Goal: Find specific page/section

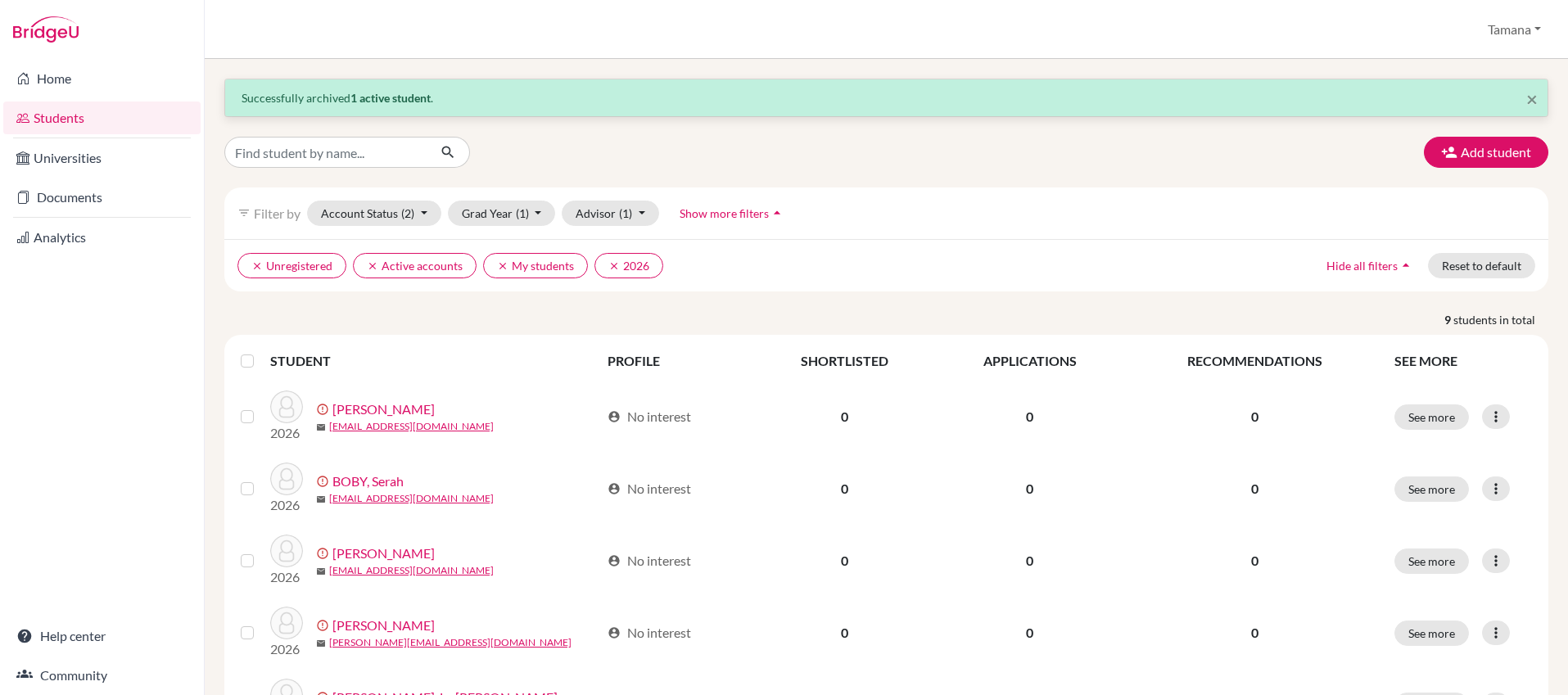
scroll to position [6, 0]
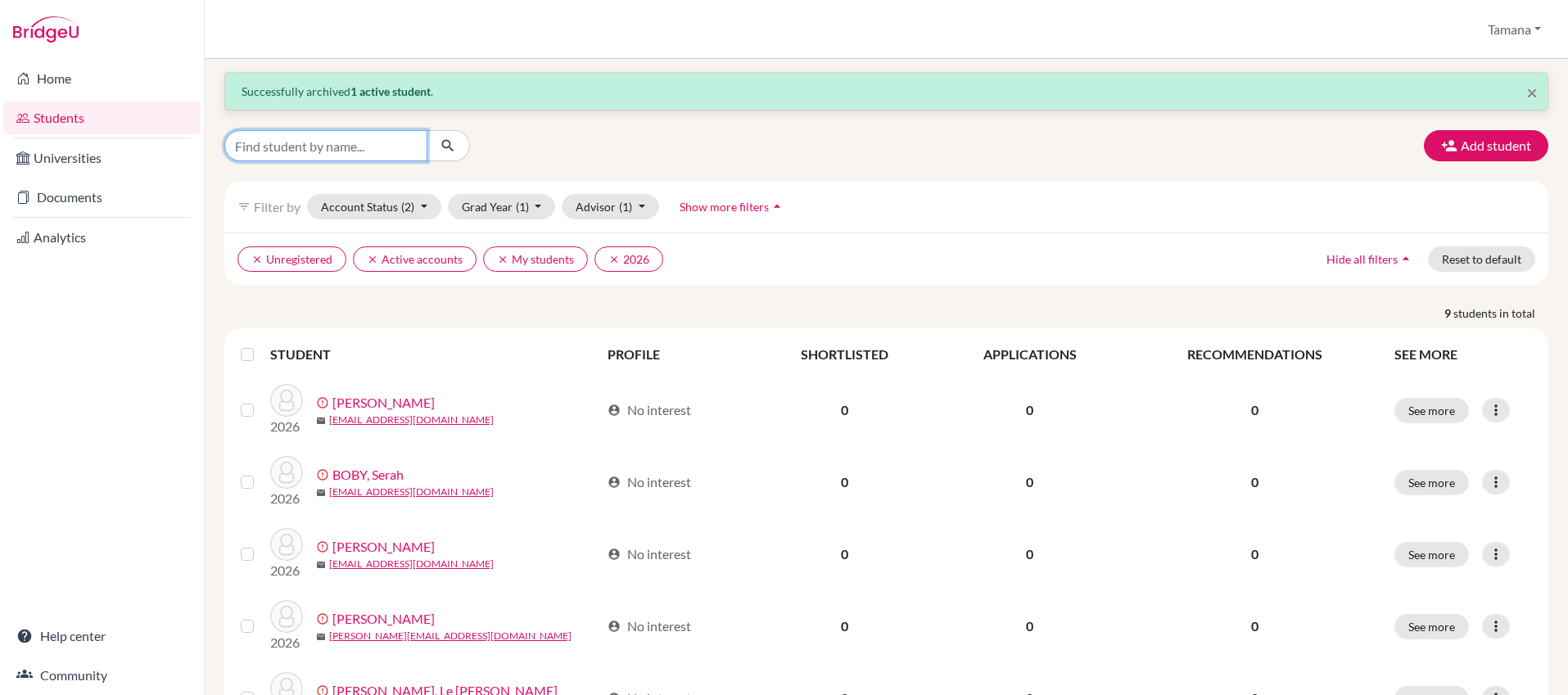
click at [347, 137] on input "Find student by name..." at bounding box center [325, 145] width 203 height 31
type input "xitong"
click button "submit" at bounding box center [448, 145] width 43 height 31
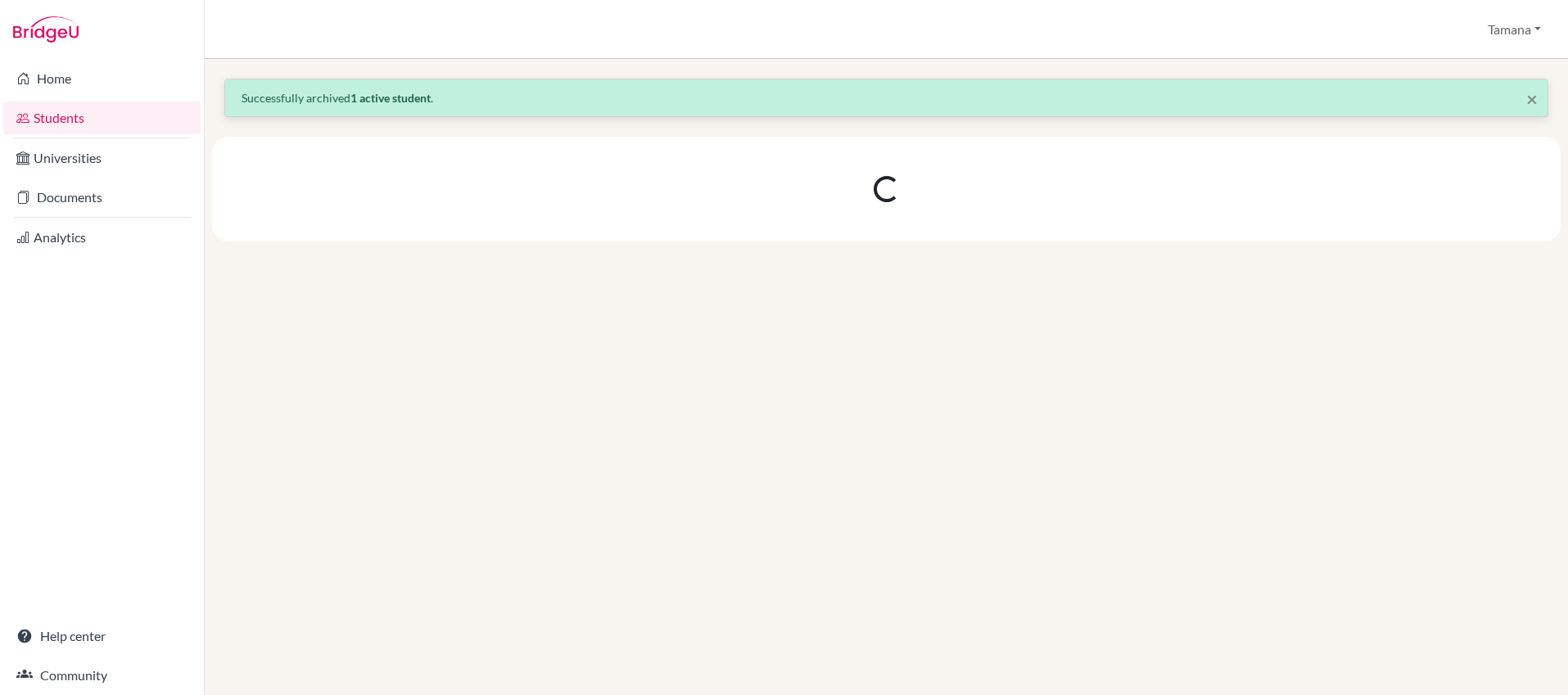
scroll to position [0, 0]
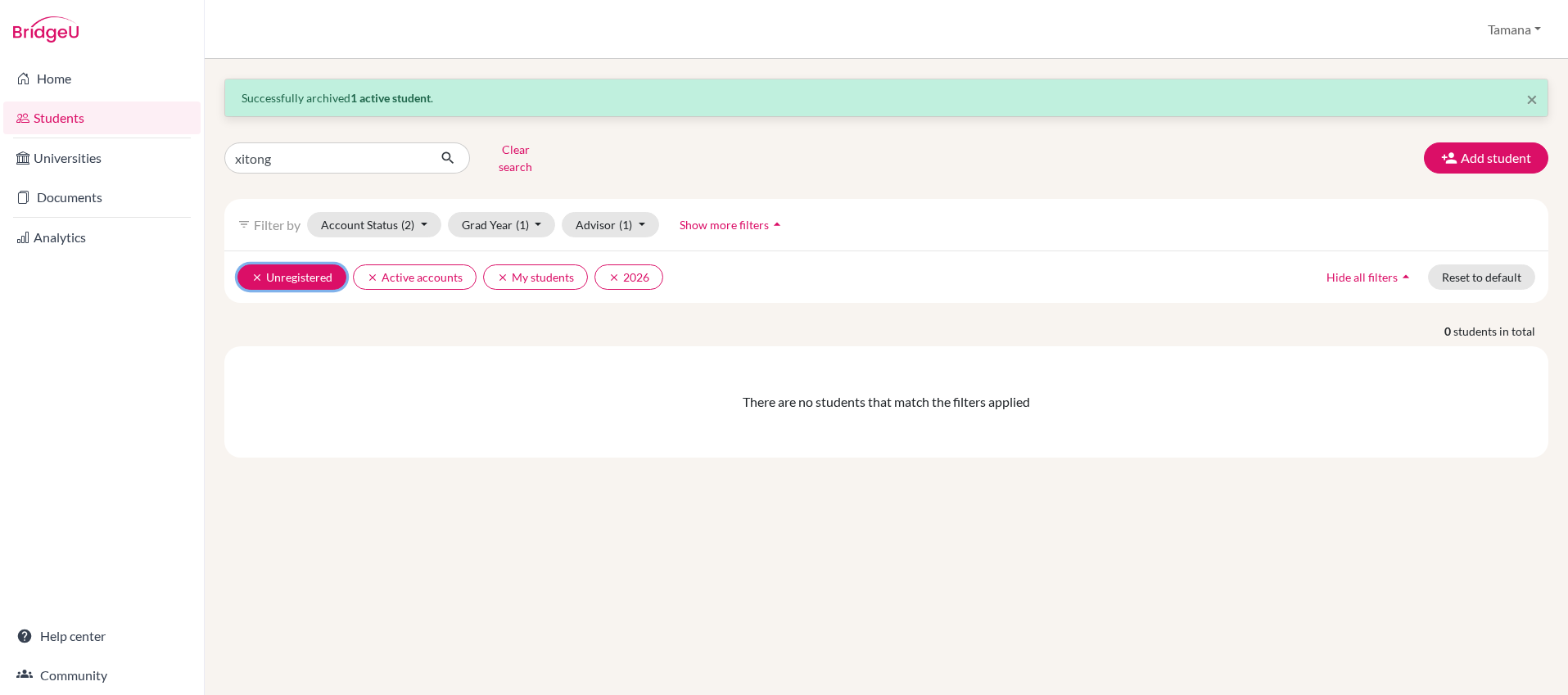
click at [261, 271] on icon "clear" at bounding box center [256, 277] width 11 height 11
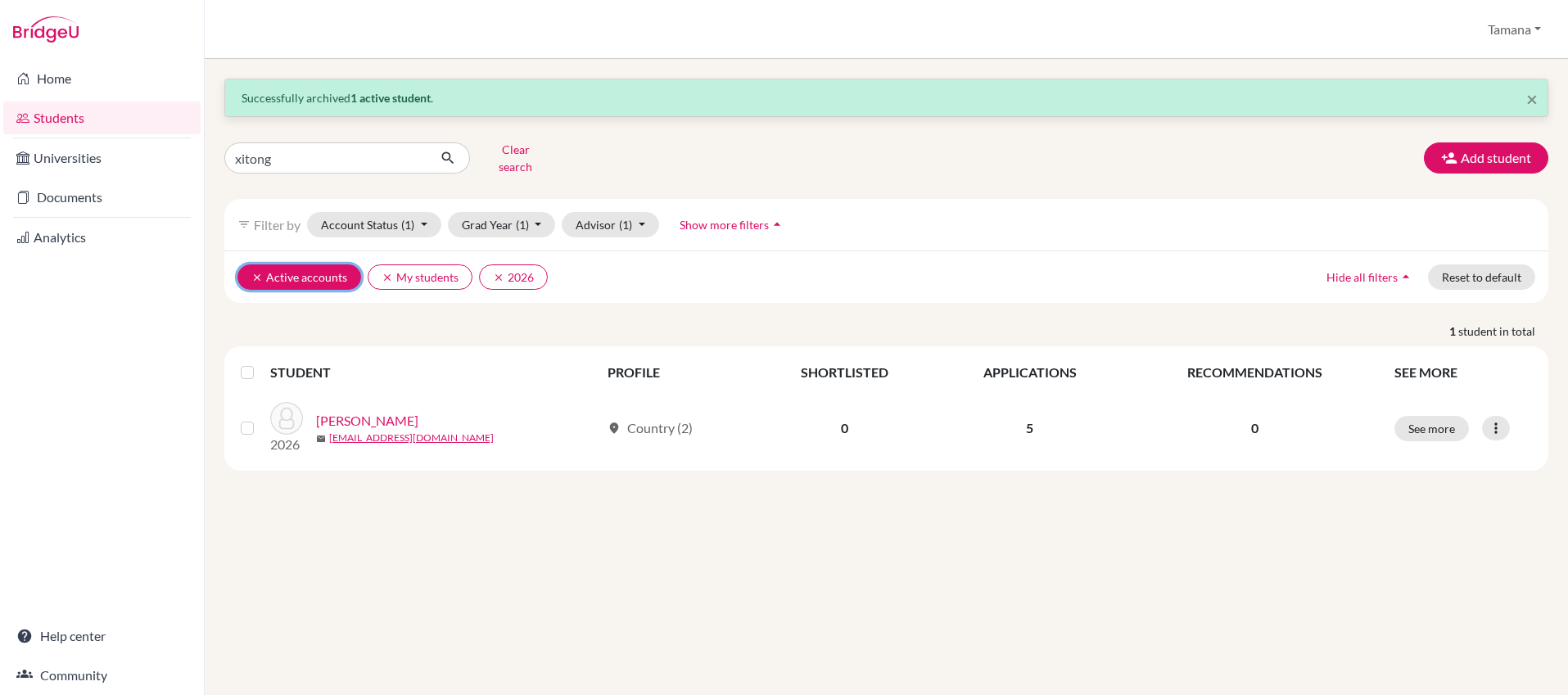
click at [248, 270] on button "clear Active accounts" at bounding box center [299, 277] width 123 height 26
click at [248, 270] on button "clear My students" at bounding box center [289, 277] width 105 height 26
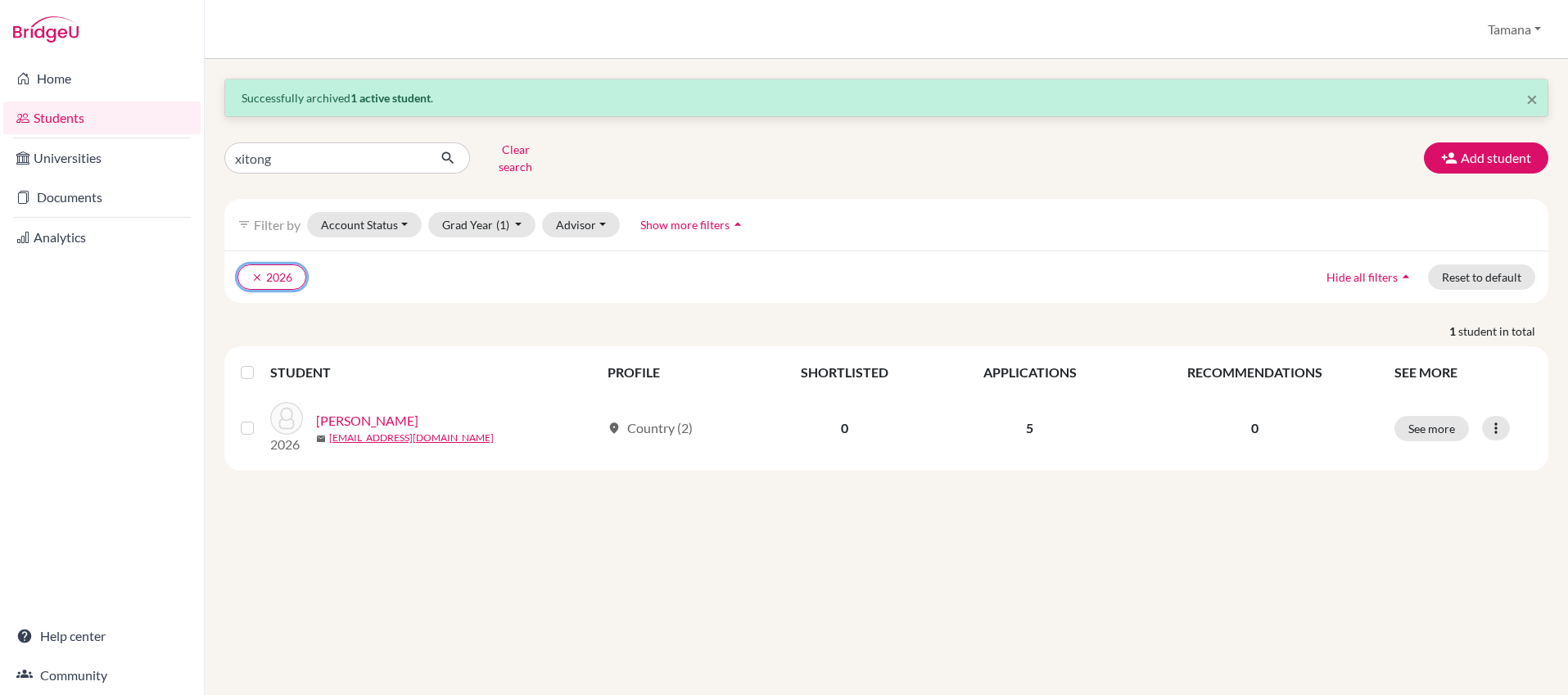
click at [248, 270] on button "clear 2026" at bounding box center [271, 277] width 69 height 26
